Goal: Transaction & Acquisition: Obtain resource

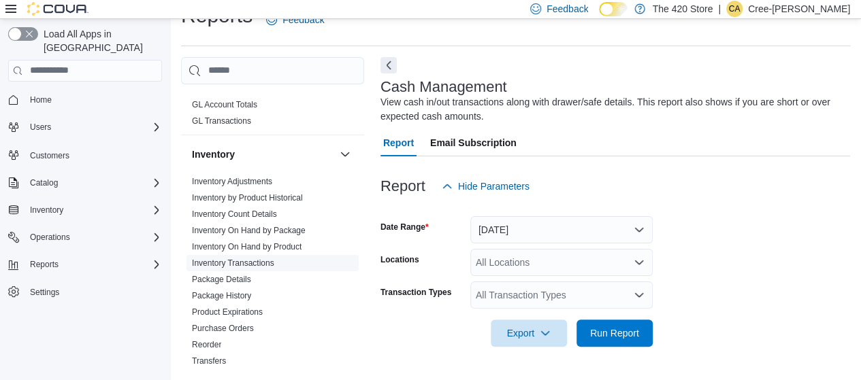
scroll to position [408, 0]
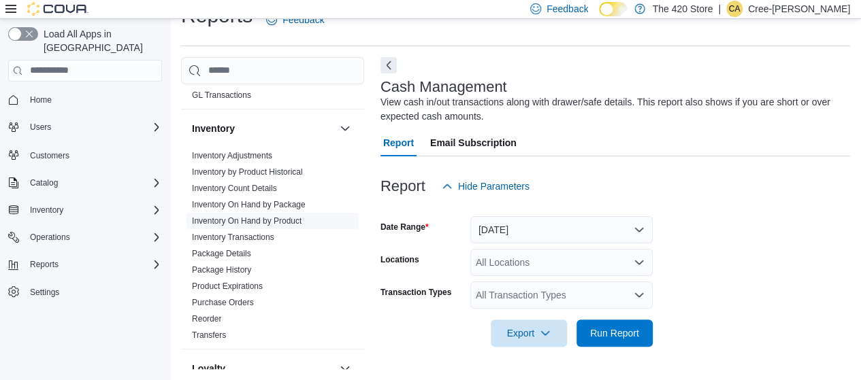
click at [250, 217] on link "Inventory On Hand by Product" at bounding box center [247, 221] width 110 height 10
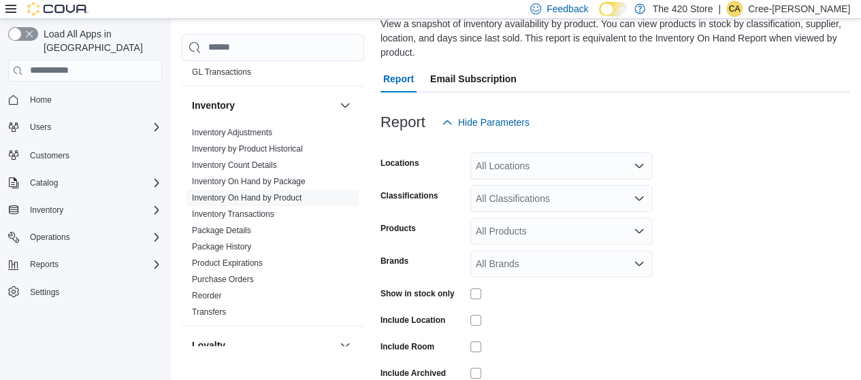
scroll to position [128, 0]
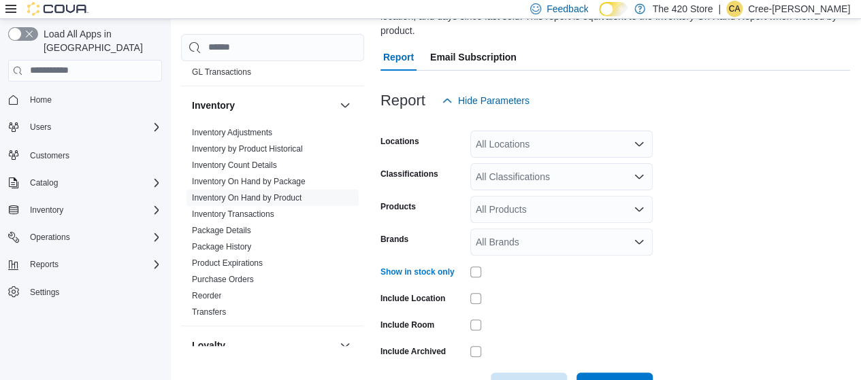
click at [572, 142] on div "All Locations" at bounding box center [561, 144] width 182 height 27
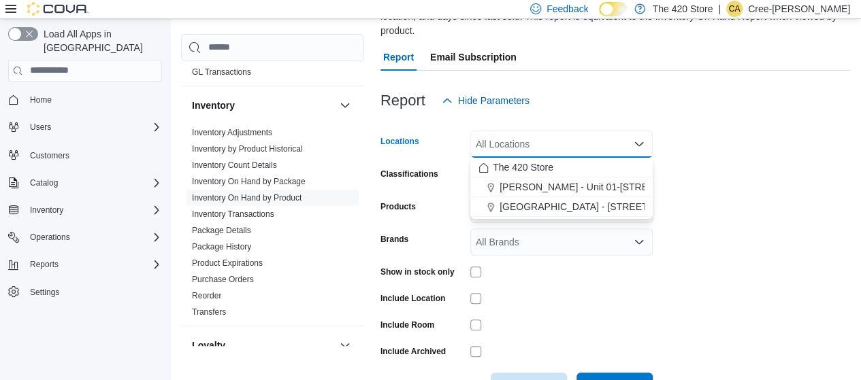
click at [747, 140] on form "Locations All Locations Combo box. Selected. Combo box input. All Locations. Ty…" at bounding box center [615, 257] width 470 height 286
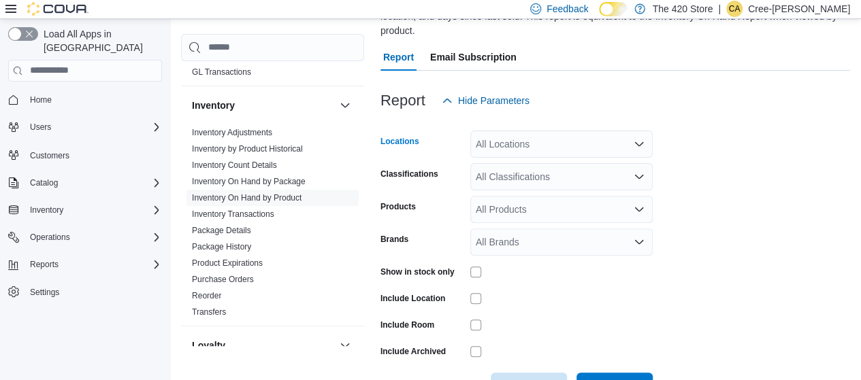
click at [572, 146] on div "All Locations" at bounding box center [561, 144] width 182 height 27
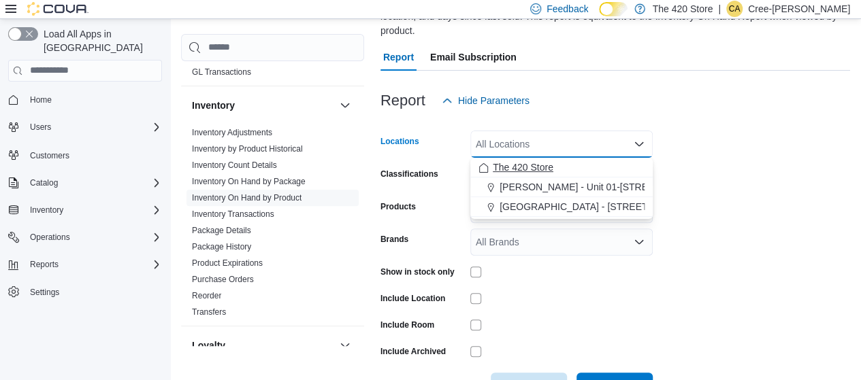
click at [555, 168] on div "The 420 Store" at bounding box center [561, 168] width 166 height 14
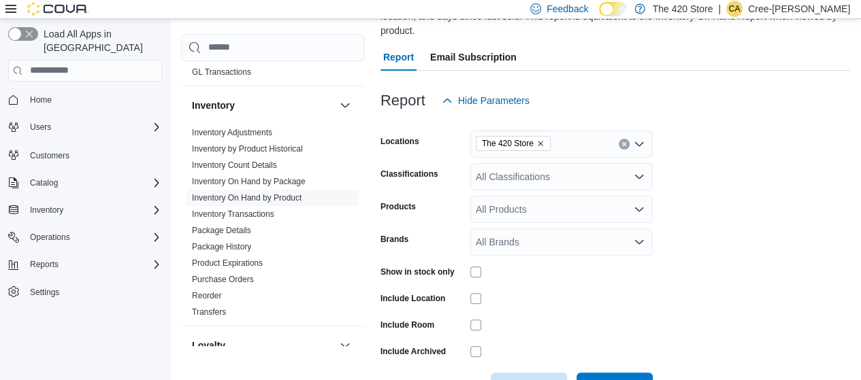
click at [754, 146] on form "Locations The 420 Store Classifications All Classifications Products All Produc…" at bounding box center [615, 257] width 470 height 286
click at [541, 143] on icon "Remove The 420 Store from selection in this group" at bounding box center [540, 144] width 8 height 8
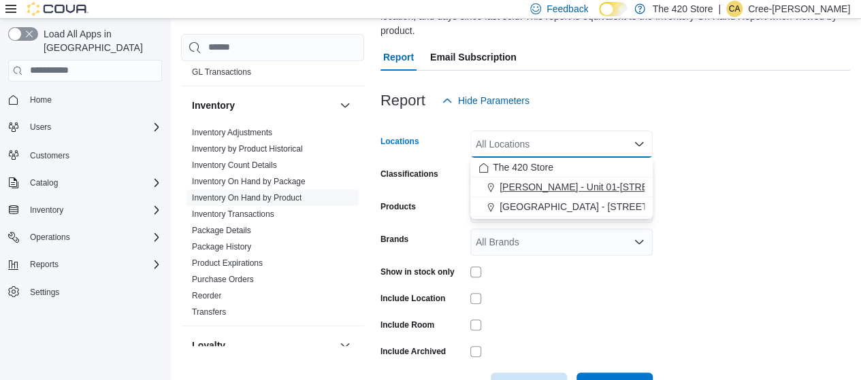
click at [538, 187] on span "Lindsay - Unit 01-370 Kent St. W" at bounding box center [607, 187] width 214 height 14
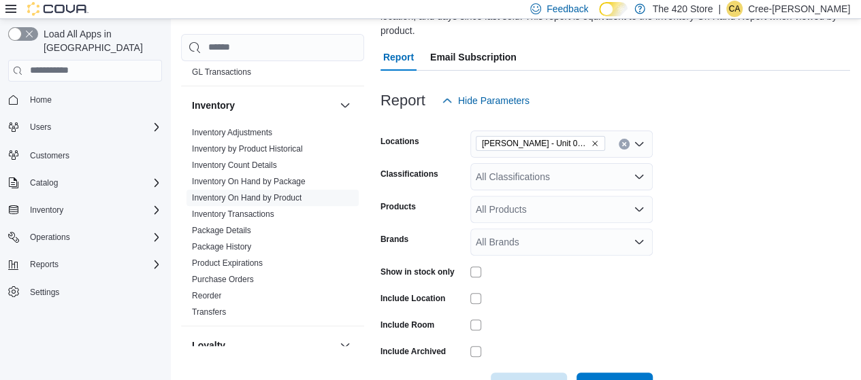
click at [723, 116] on div at bounding box center [615, 122] width 470 height 16
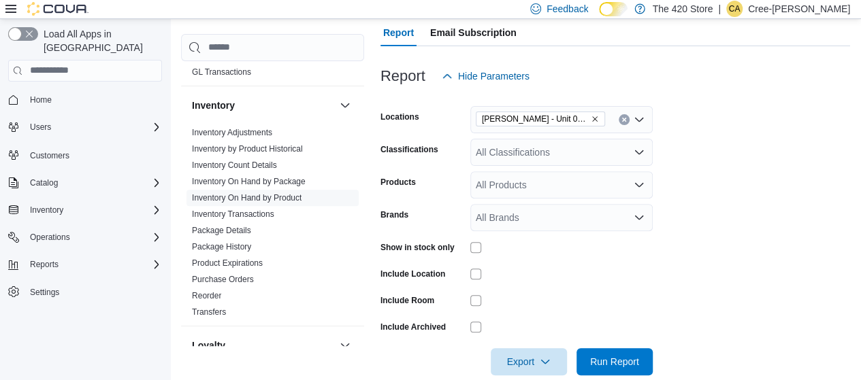
scroll to position [174, 0]
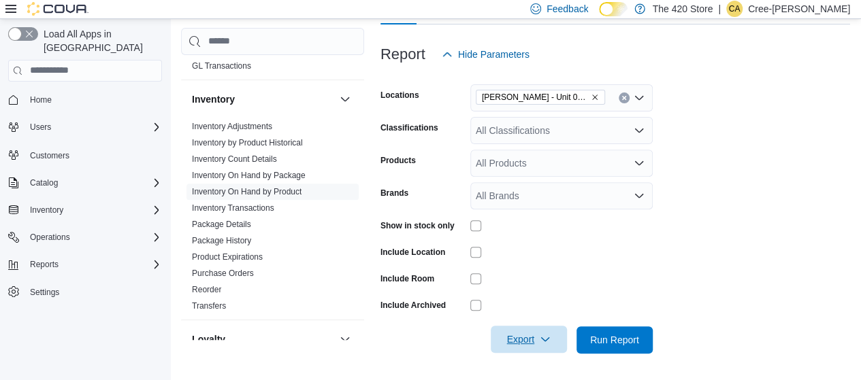
drag, startPoint x: 543, startPoint y: 338, endPoint x: 545, endPoint y: 327, distance: 11.0
click at [543, 338] on icon "button" at bounding box center [545, 339] width 11 height 11
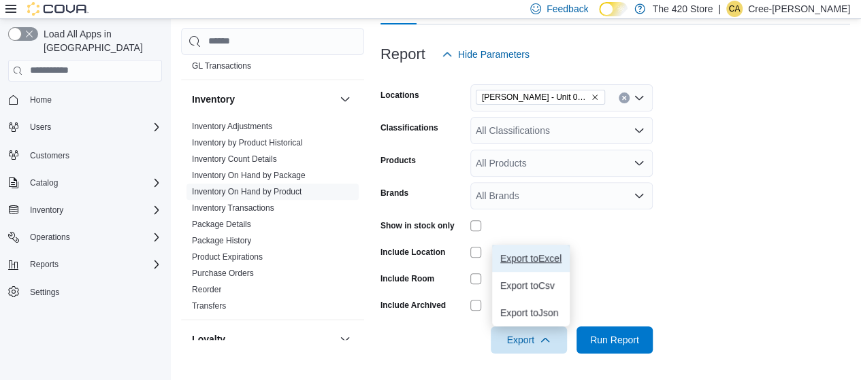
drag, startPoint x: 536, startPoint y: 261, endPoint x: 569, endPoint y: 229, distance: 45.7
click at [536, 260] on span "Export to Excel" at bounding box center [530, 258] width 61 height 11
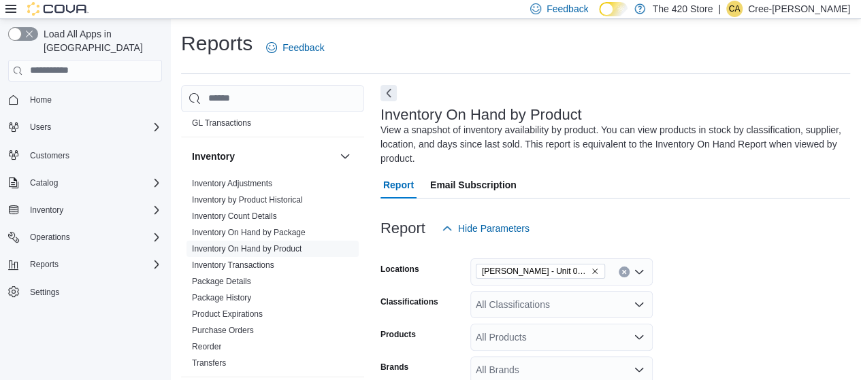
scroll to position [68, 0]
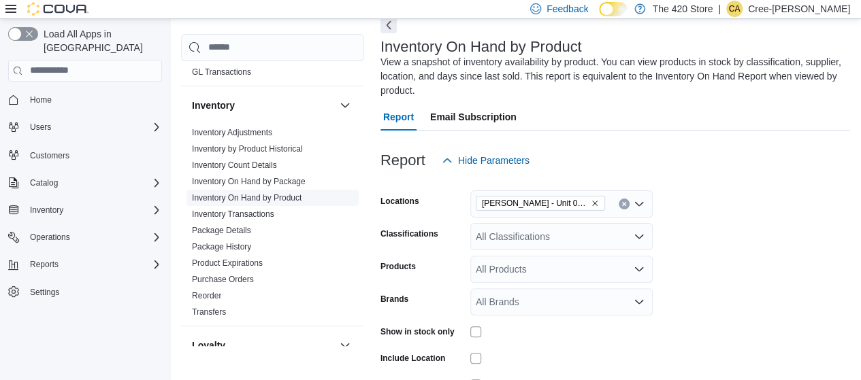
click at [281, 195] on link "Inventory On Hand by Product" at bounding box center [247, 198] width 110 height 10
click at [293, 177] on link "Inventory On Hand by Package" at bounding box center [249, 182] width 114 height 10
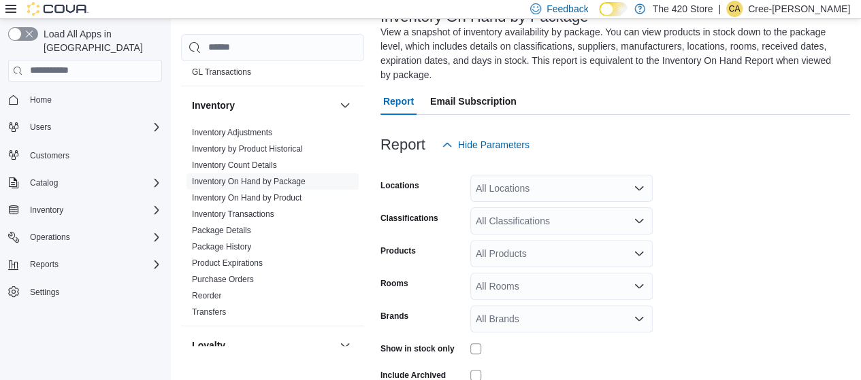
scroll to position [128, 0]
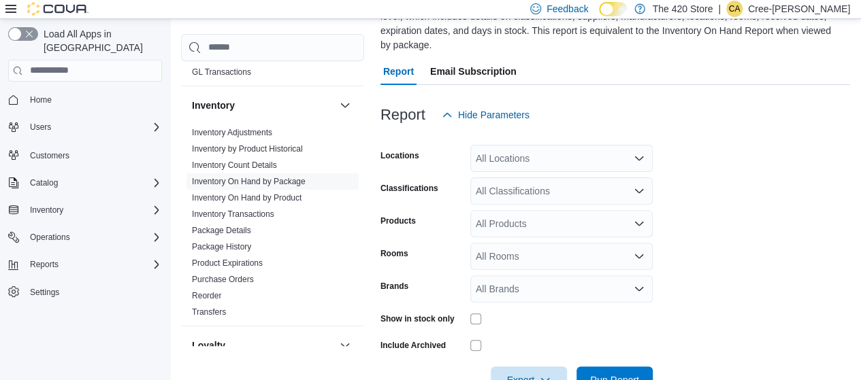
click at [535, 145] on div "All Locations" at bounding box center [561, 158] width 182 height 27
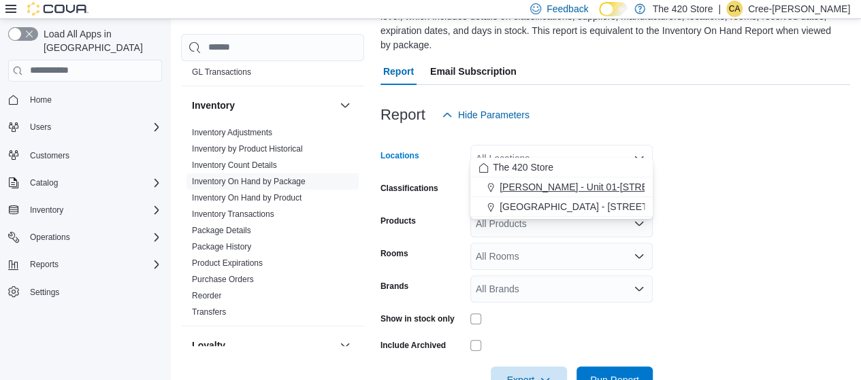
click at [536, 190] on span "Lindsay - Unit 01-370 Kent St. W" at bounding box center [607, 187] width 214 height 14
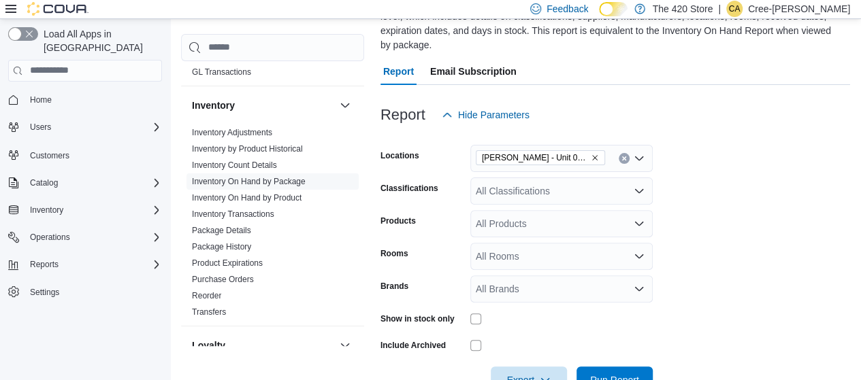
click at [746, 253] on form "Locations Lindsay - Unit 01-370 Kent St. W Classifications All Classifications …" at bounding box center [615, 261] width 470 height 265
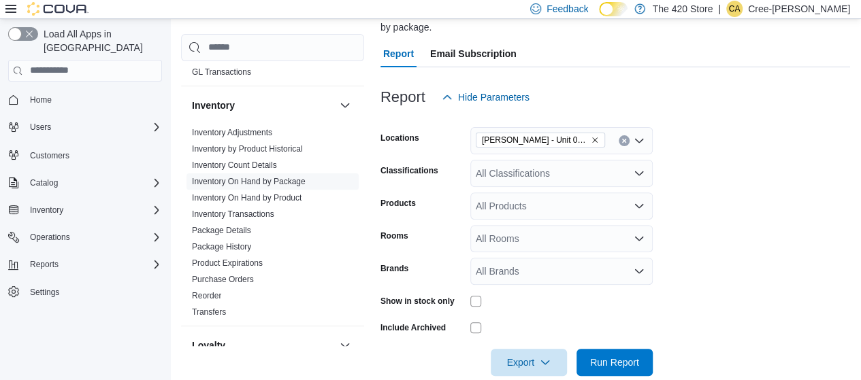
scroll to position [154, 0]
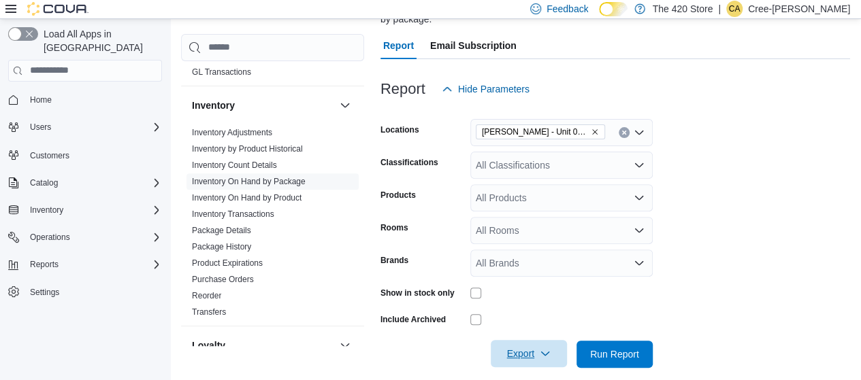
click at [545, 349] on span "Export" at bounding box center [529, 353] width 60 height 27
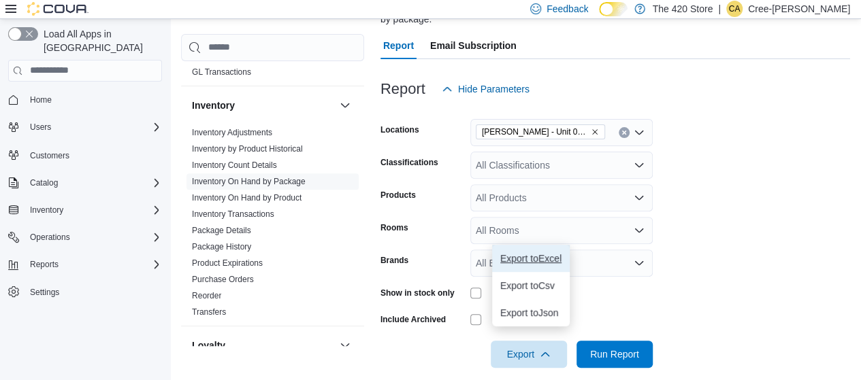
click at [551, 253] on span "Export to Excel" at bounding box center [530, 258] width 61 height 11
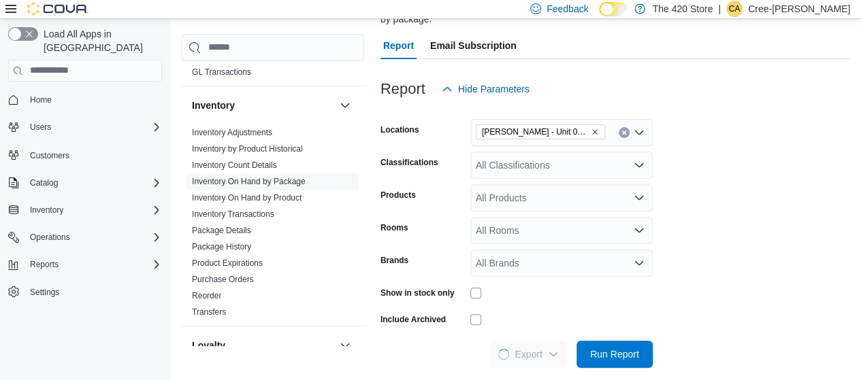
click at [813, 184] on form "Locations Lindsay - Unit 01-370 Kent St. W Classifications All Classifications …" at bounding box center [615, 235] width 470 height 265
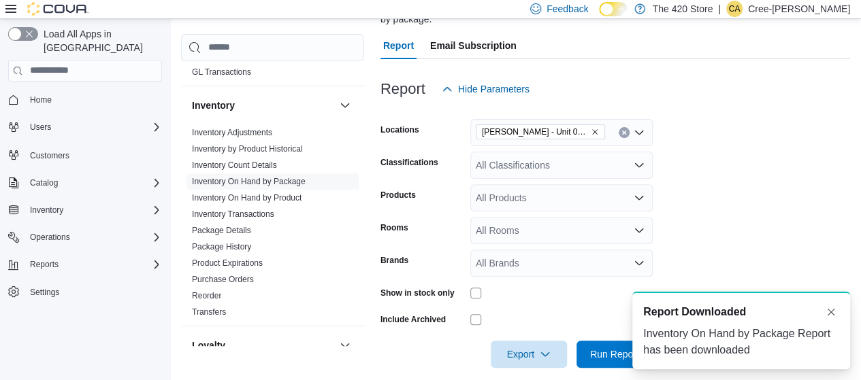
scroll to position [0, 0]
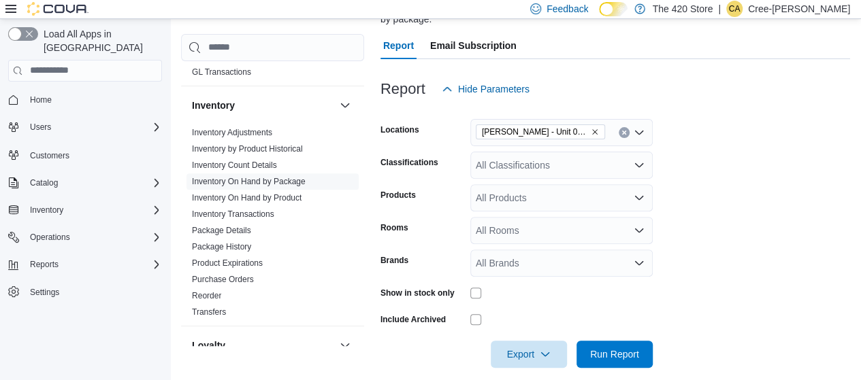
drag, startPoint x: 830, startPoint y: 7, endPoint x: 803, endPoint y: 44, distance: 45.7
click at [830, 7] on p "Cree-Ann Perrin" at bounding box center [799, 9] width 102 height 16
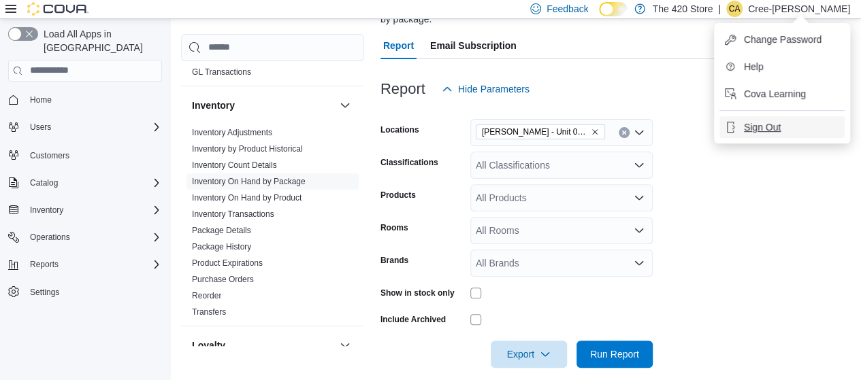
click at [764, 125] on span "Sign Out" at bounding box center [762, 127] width 37 height 14
